Goal: Task Accomplishment & Management: Use online tool/utility

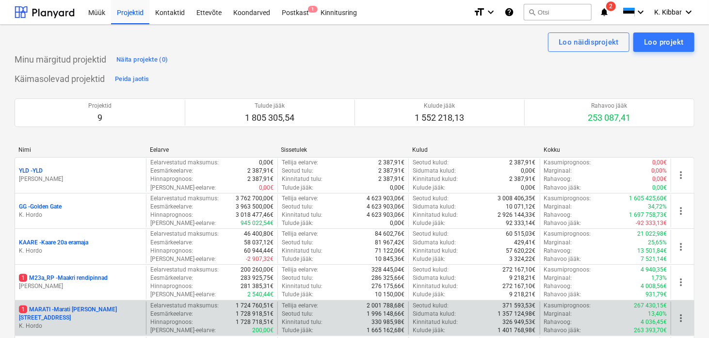
click at [63, 312] on p "1 MARATI - Marati [STREET_ADDRESS]" at bounding box center [80, 313] width 123 height 16
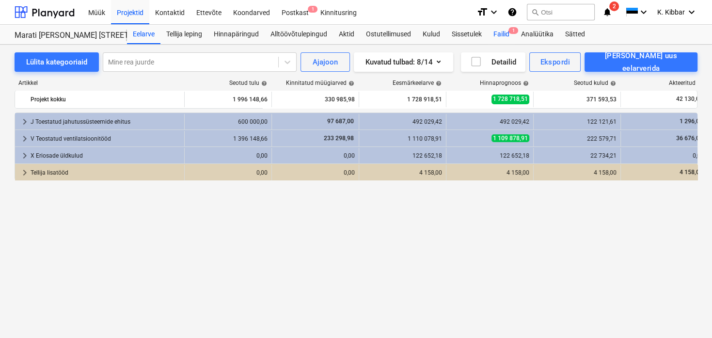
click at [512, 31] on span "1" at bounding box center [514, 30] width 10 height 7
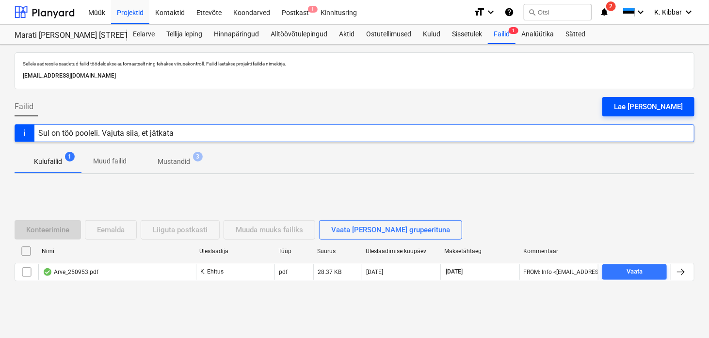
click at [681, 107] on div "Lae [PERSON_NAME]" at bounding box center [648, 106] width 69 height 13
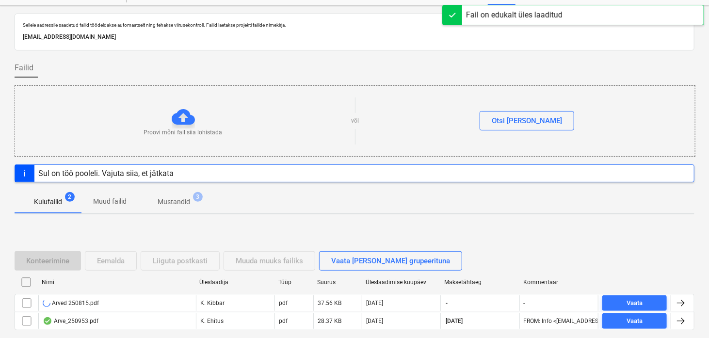
scroll to position [78, 0]
